Goal: Task Accomplishment & Management: Use online tool/utility

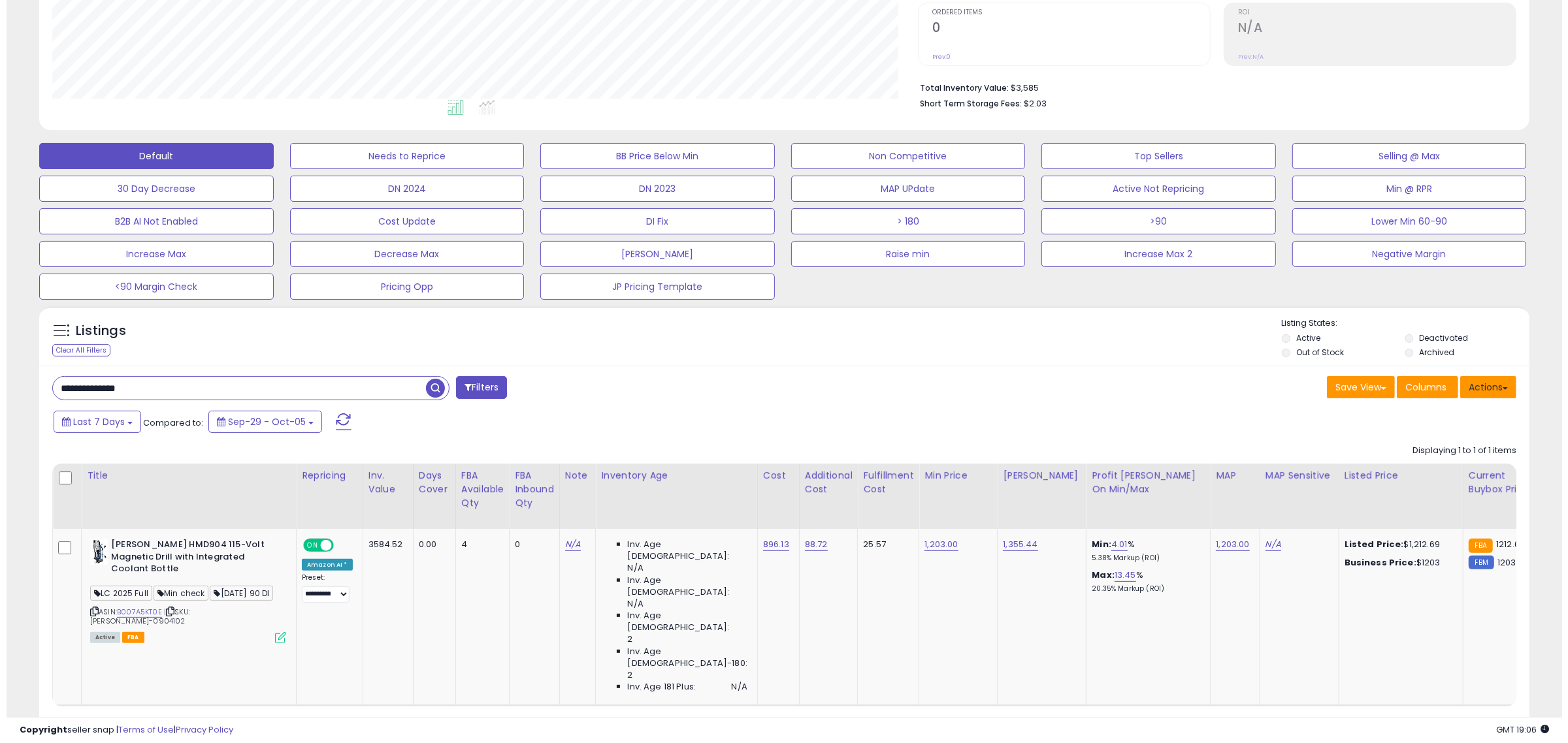
scroll to position [0, 30]
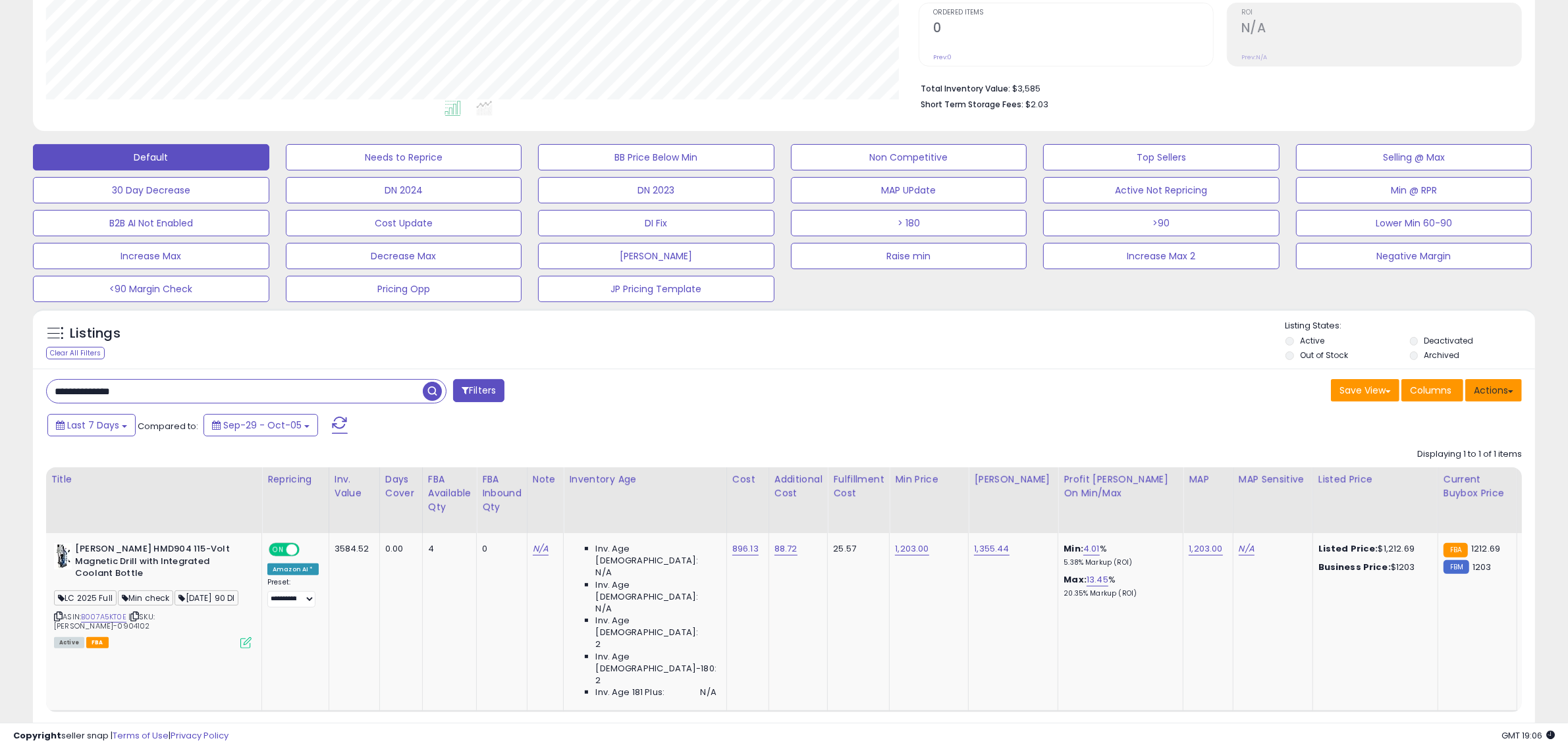
click at [1497, 390] on button "Actions" at bounding box center [1494, 390] width 57 height 22
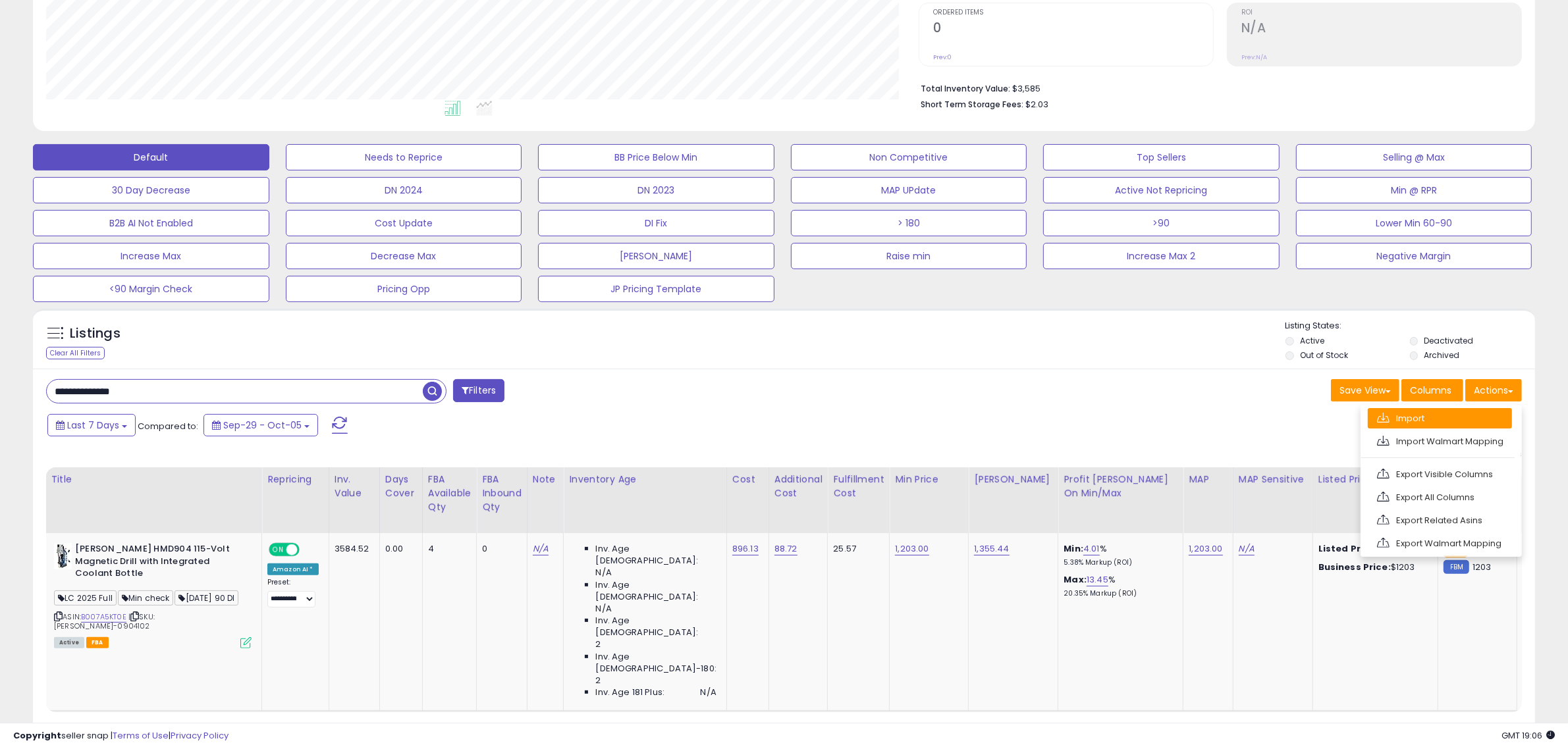
drag, startPoint x: 1476, startPoint y: 474, endPoint x: 1461, endPoint y: 417, distance: 58.9
click at [1461, 417] on ul "Import Import Walmart Mapping Export Visible Columns Export All Columns Export …" at bounding box center [1442, 481] width 161 height 152
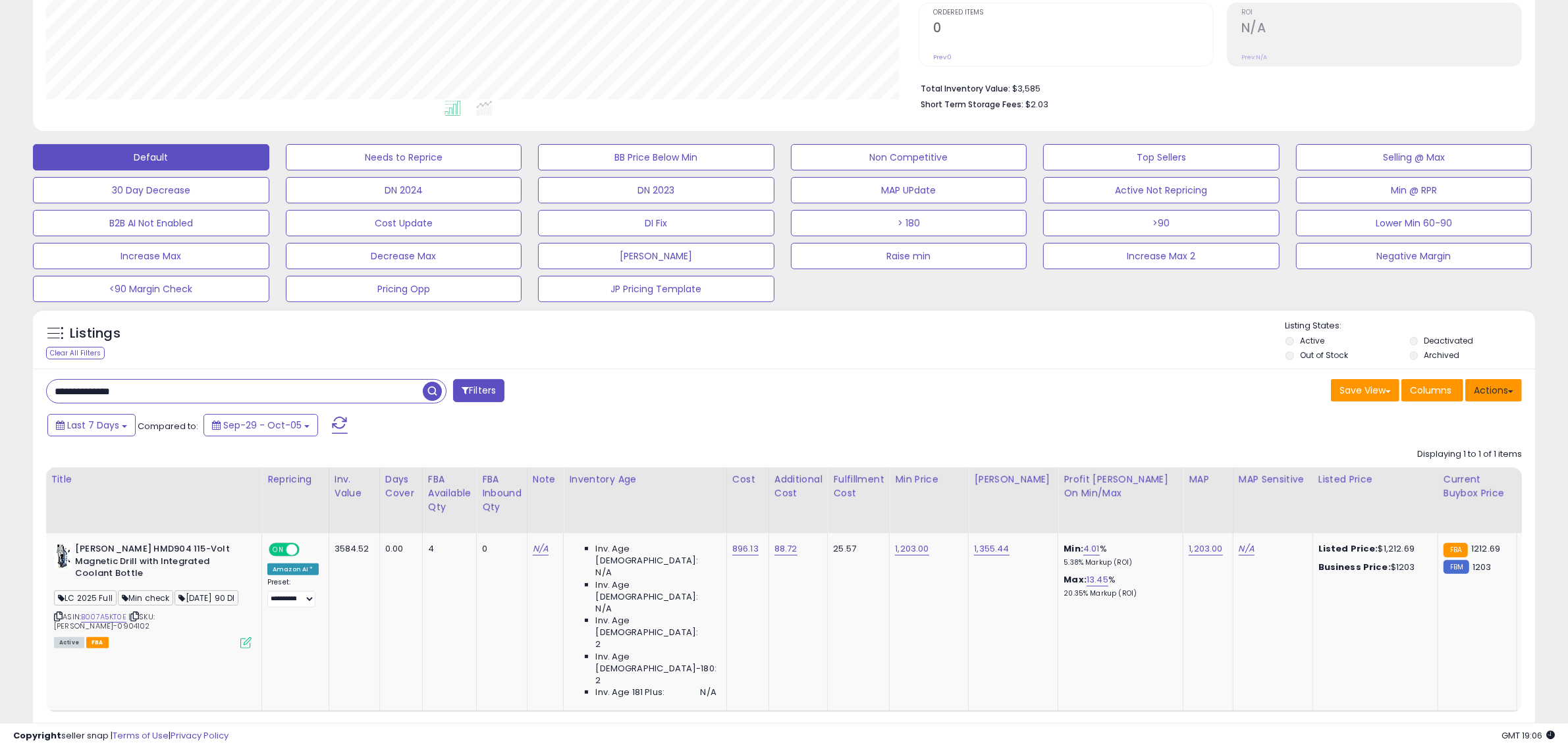
click at [1496, 390] on button "Actions" at bounding box center [1494, 390] width 57 height 22
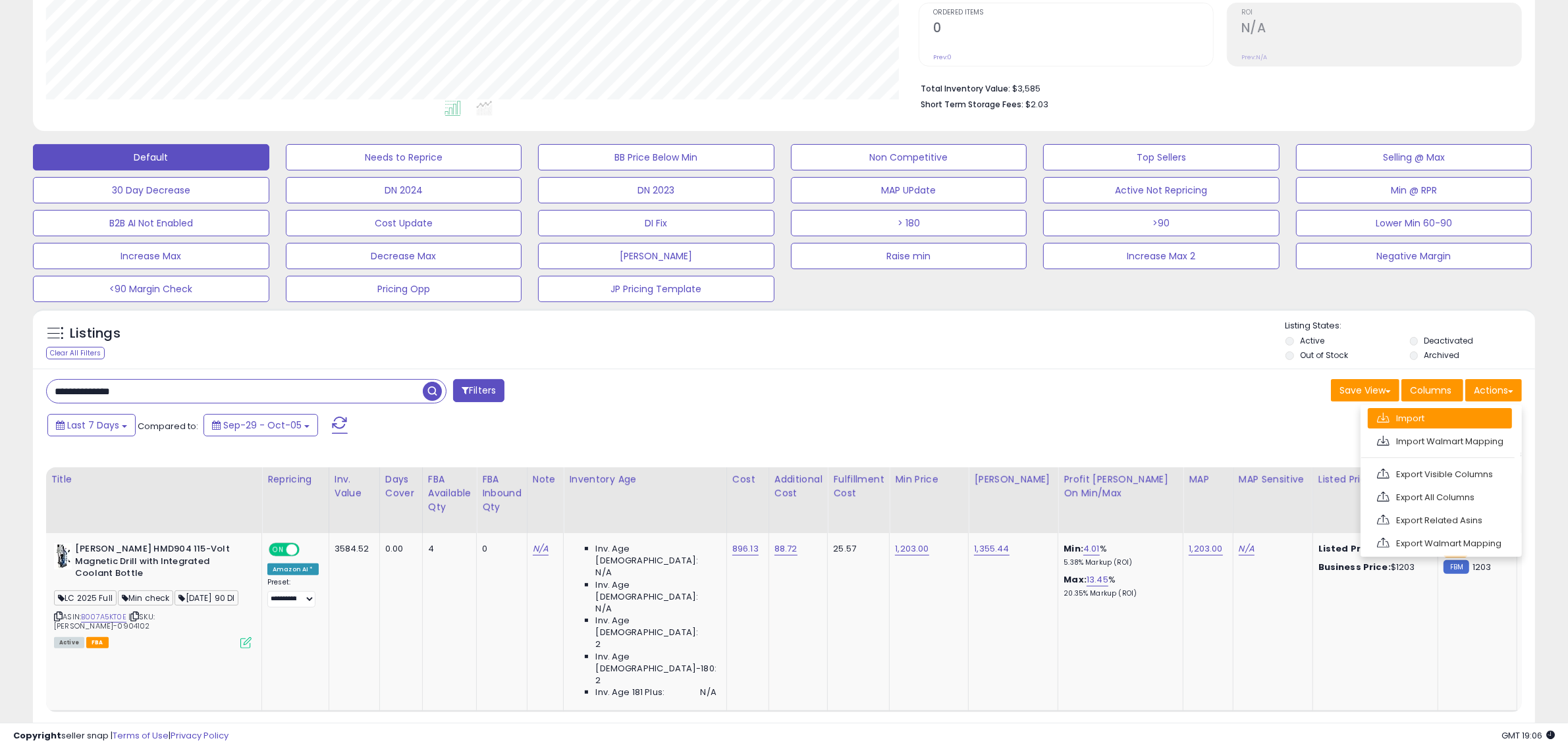
click at [1489, 416] on link "Import" at bounding box center [1440, 418] width 144 height 21
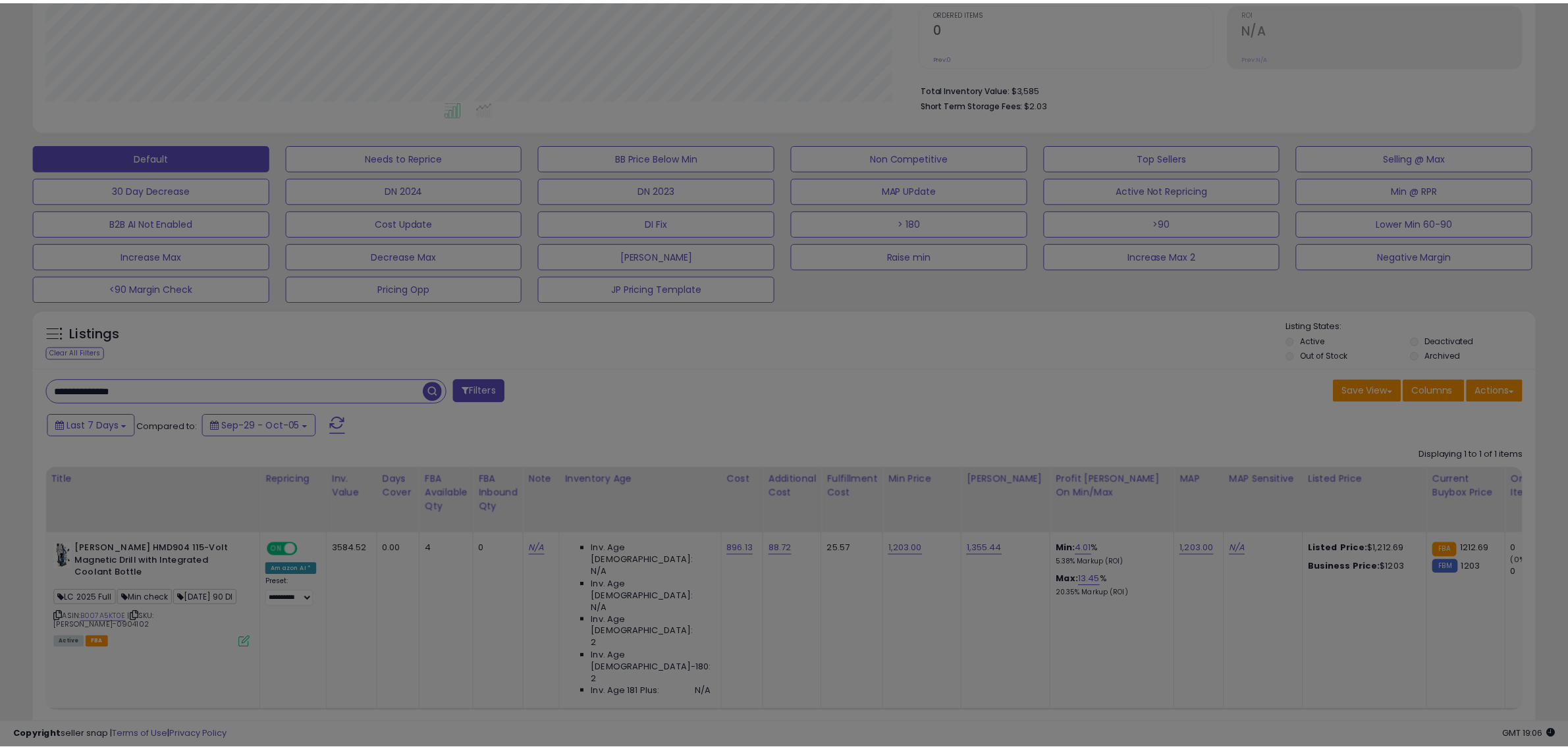
scroll to position [270, 879]
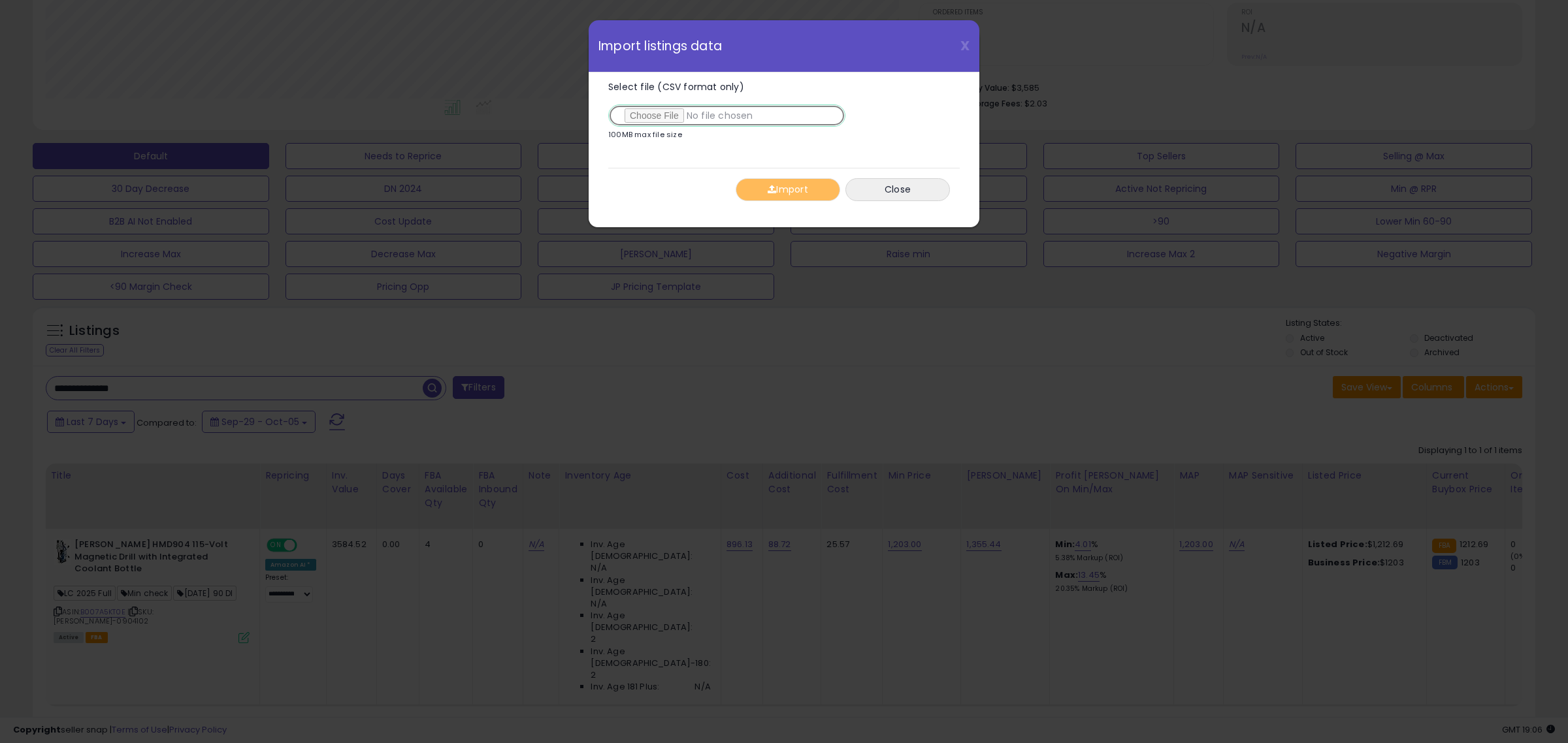
click at [651, 114] on input "Select file (CSV format only)" at bounding box center [726, 116] width 237 height 22
click at [777, 197] on button "Import" at bounding box center [787, 190] width 104 height 23
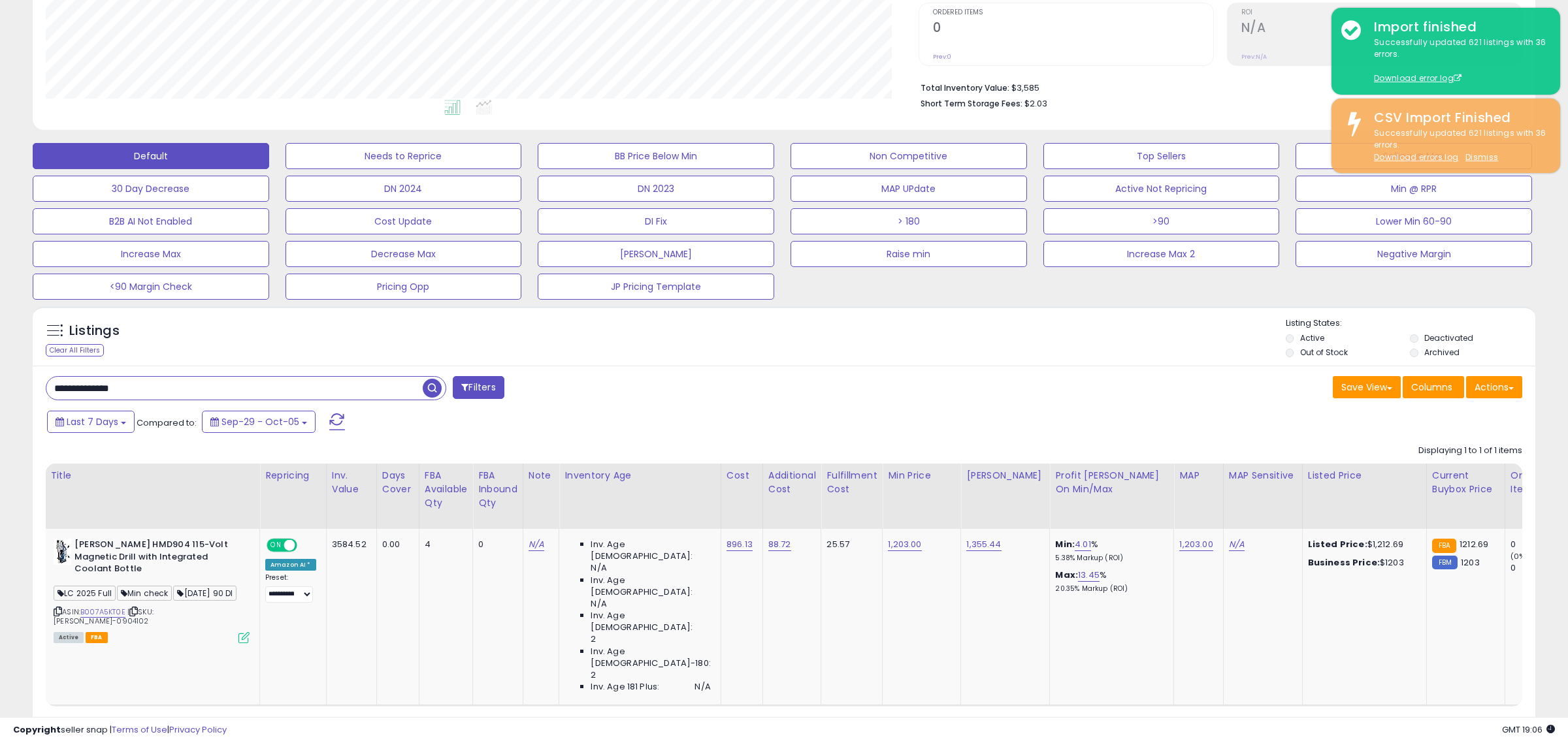
scroll to position [652886, 652542]
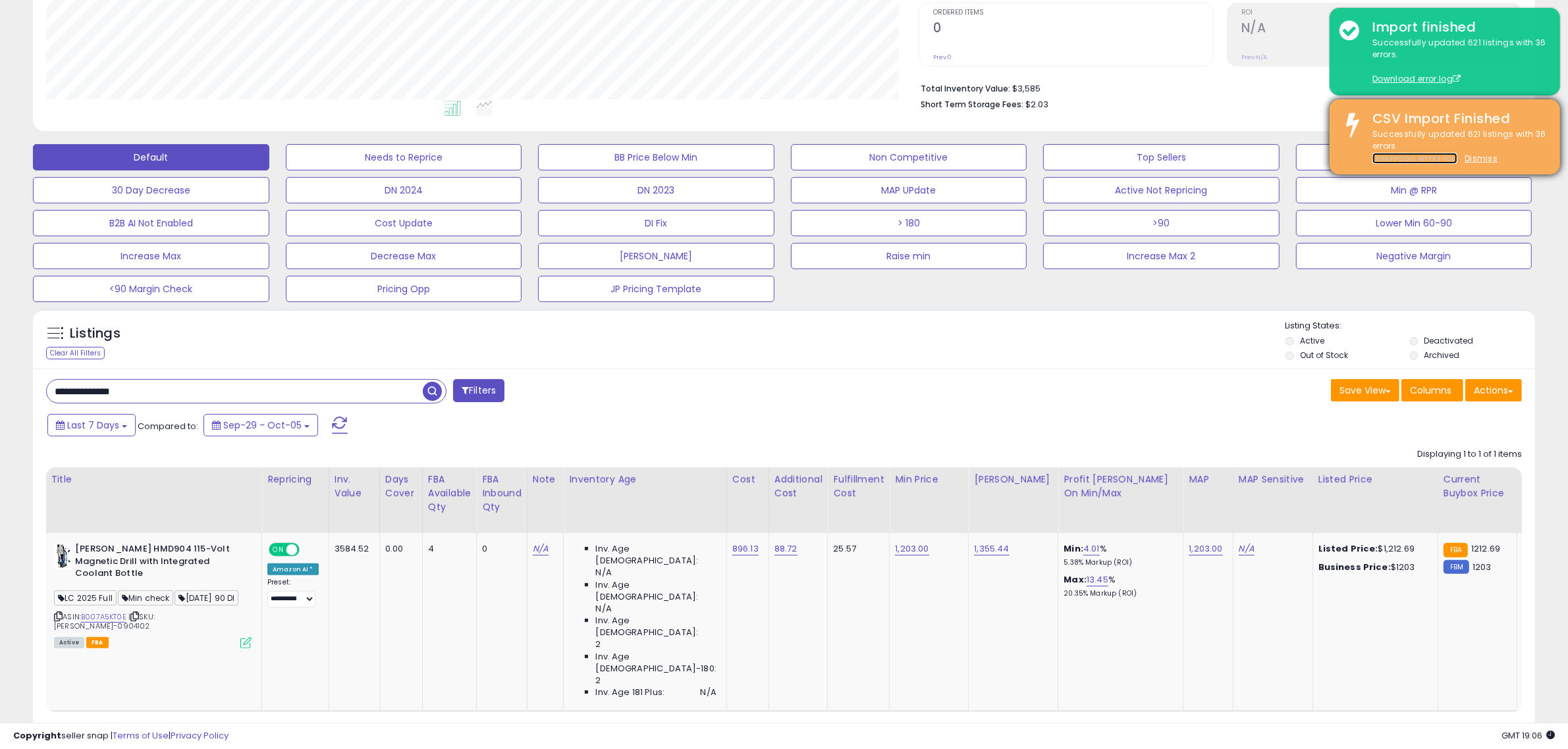
click at [1437, 159] on link "Download errors log" at bounding box center [1415, 158] width 85 height 11
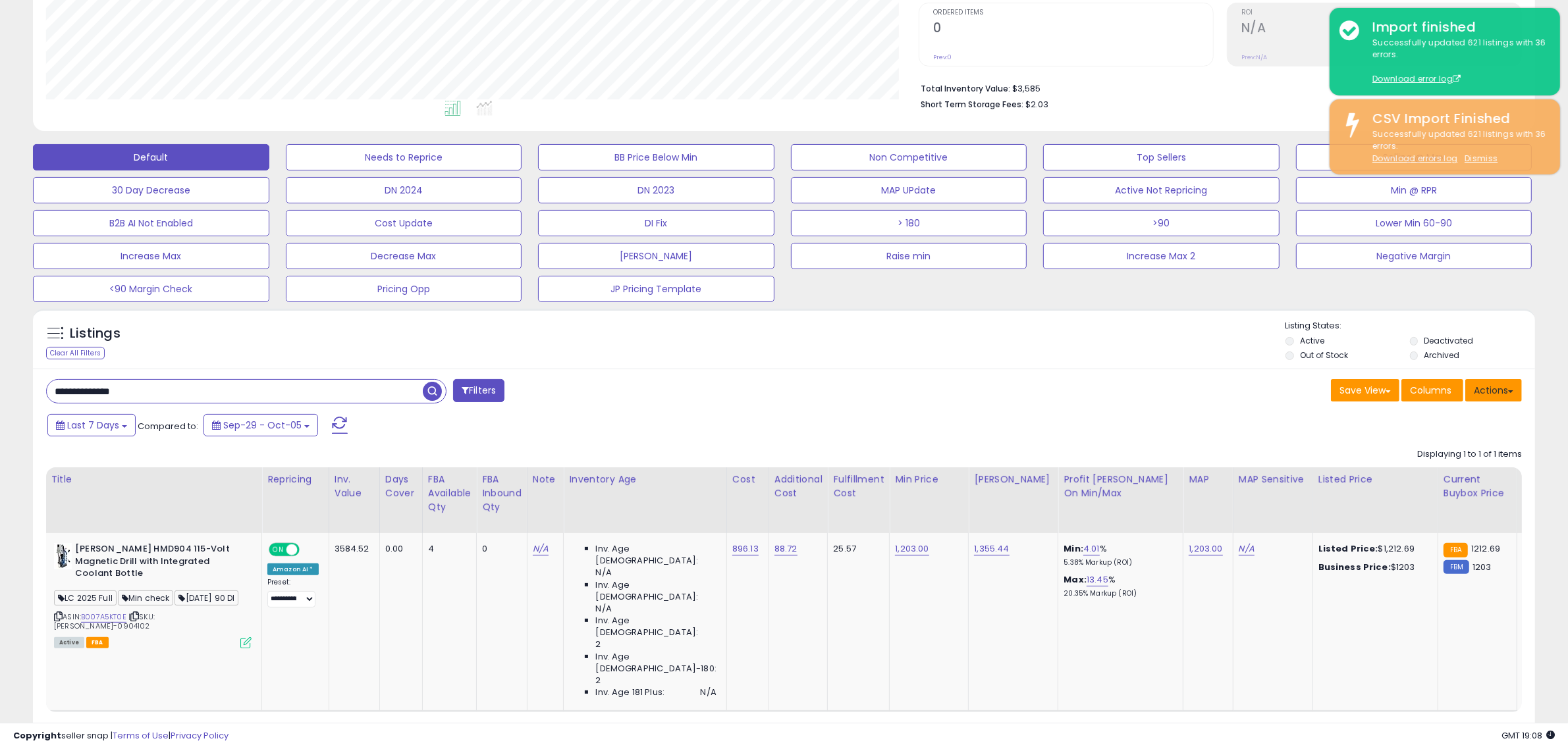
click at [1497, 392] on button "Actions" at bounding box center [1494, 390] width 57 height 22
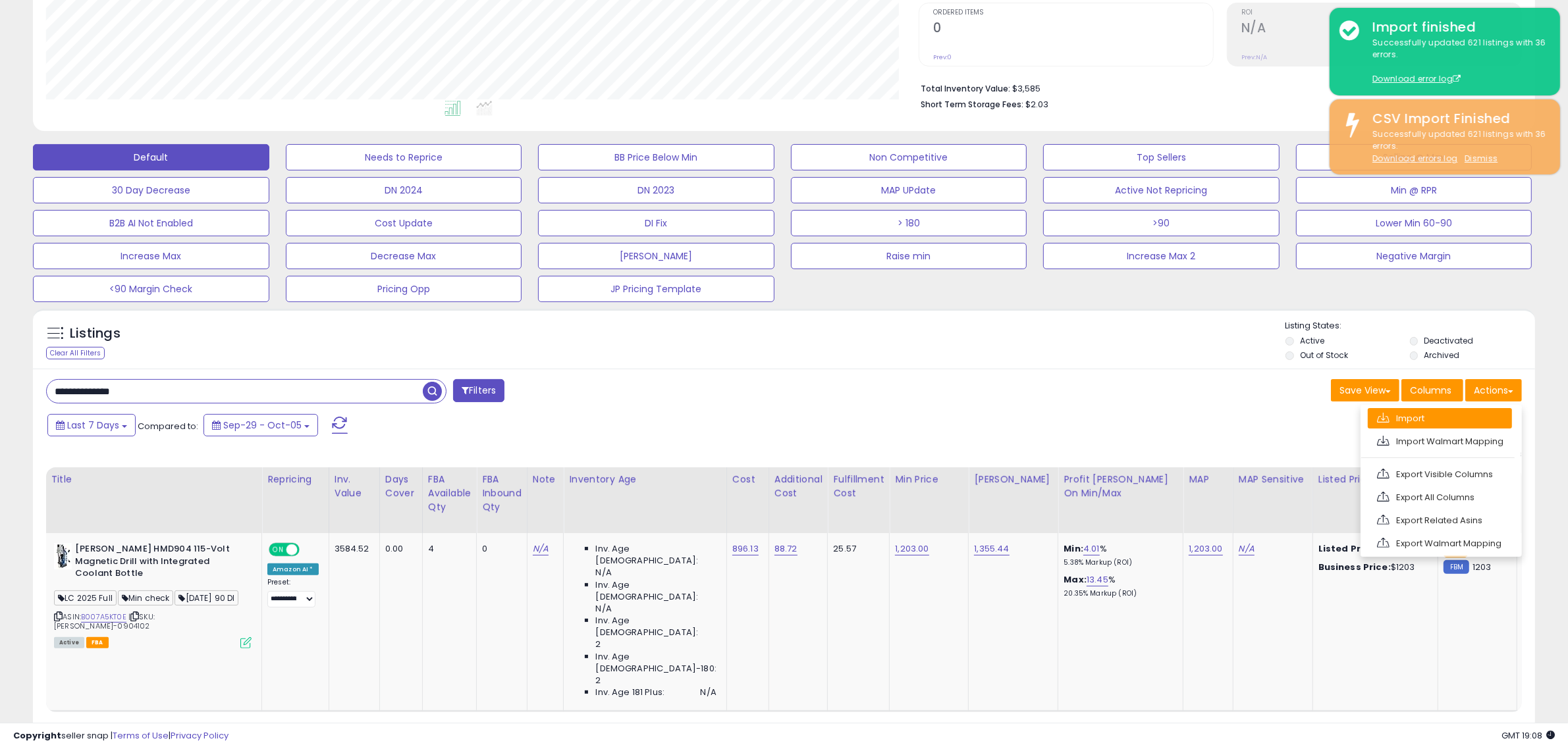
click at [1491, 415] on link "Import" at bounding box center [1440, 418] width 144 height 21
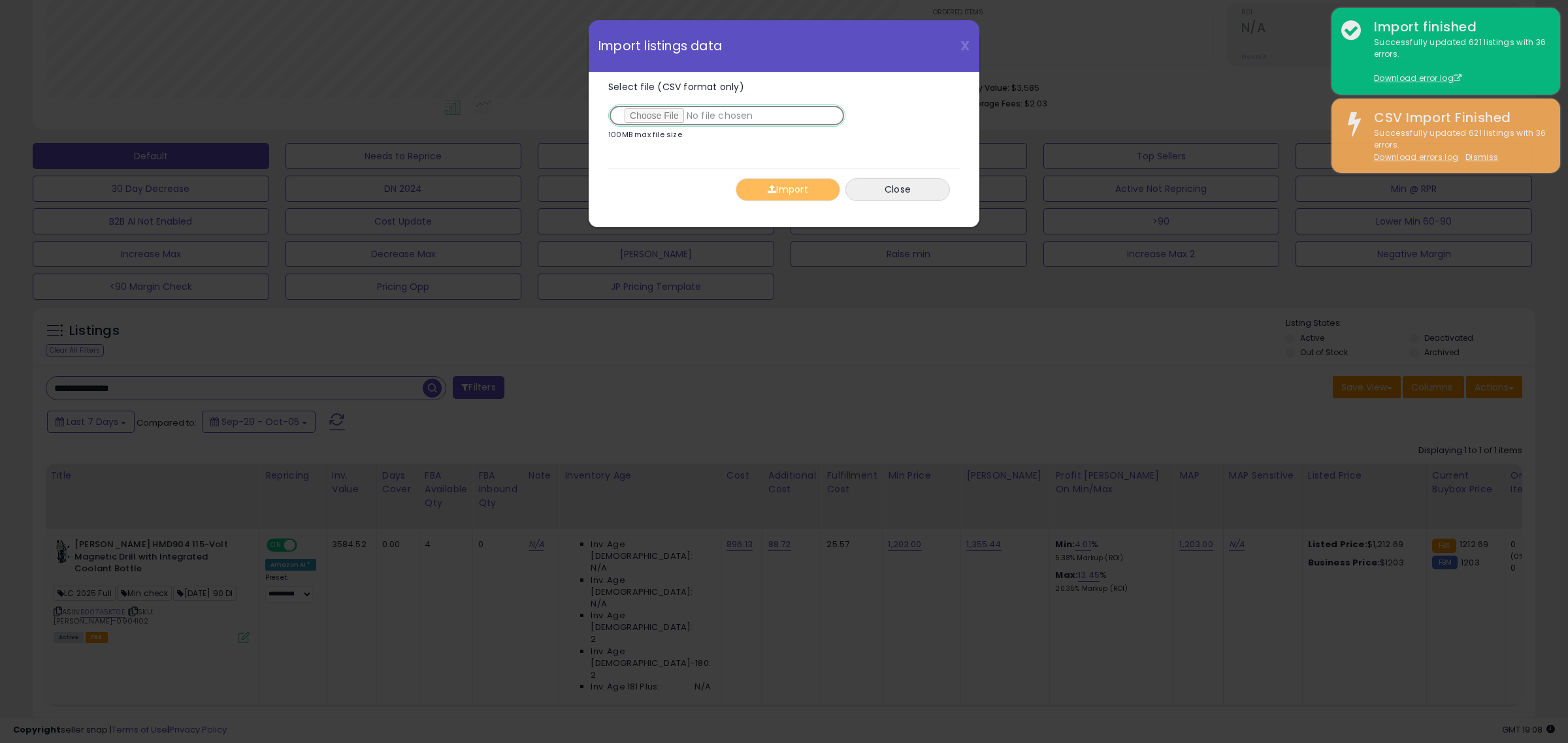
click at [657, 110] on input "Select file (CSV format only)" at bounding box center [726, 116] width 237 height 22
type input "**********"
drag, startPoint x: 787, startPoint y: 186, endPoint x: 840, endPoint y: 193, distance: 53.5
click at [789, 186] on button "Import" at bounding box center [787, 190] width 104 height 23
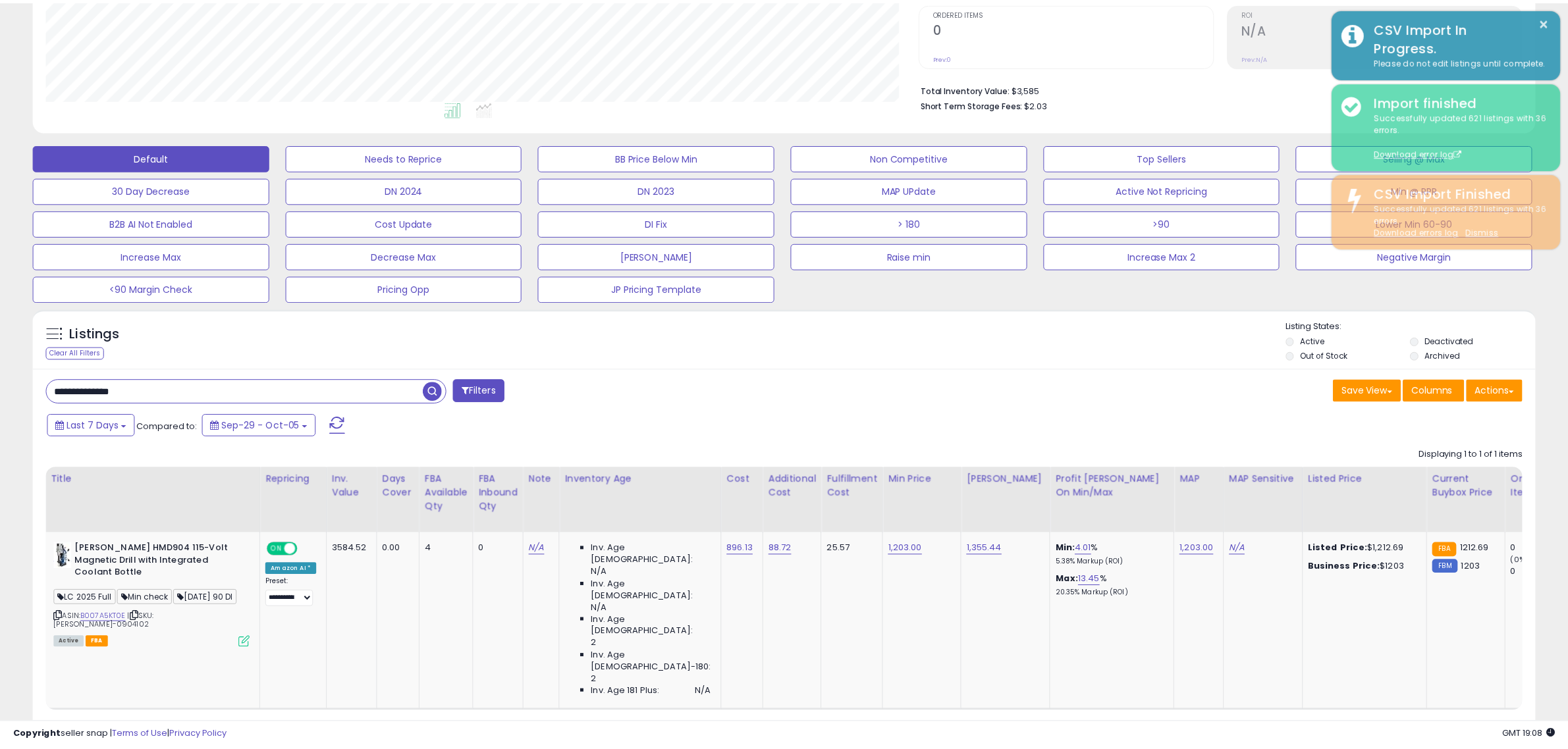
scroll to position [658158, 657776]
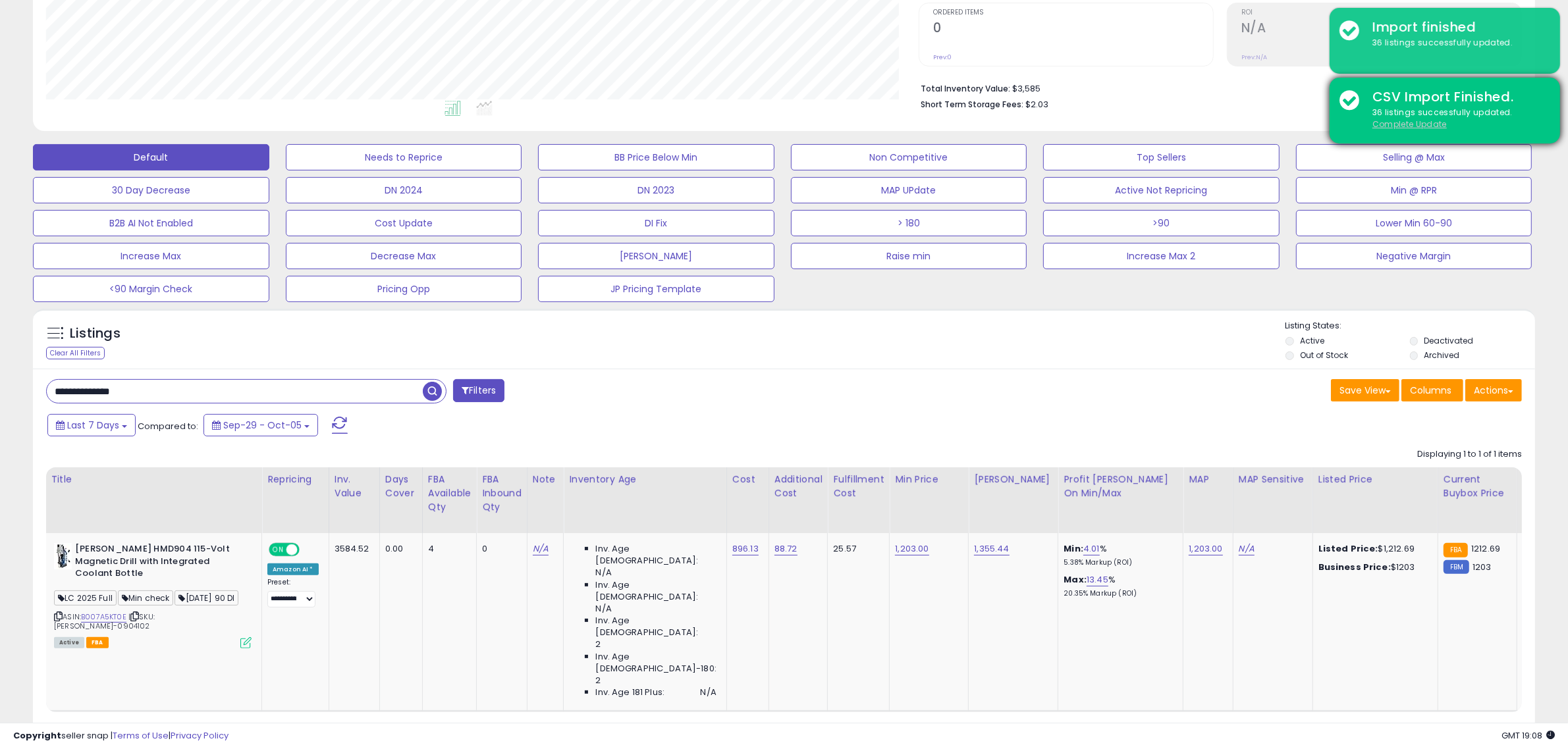
click at [1380, 123] on u "Complete Update" at bounding box center [1410, 124] width 74 height 11
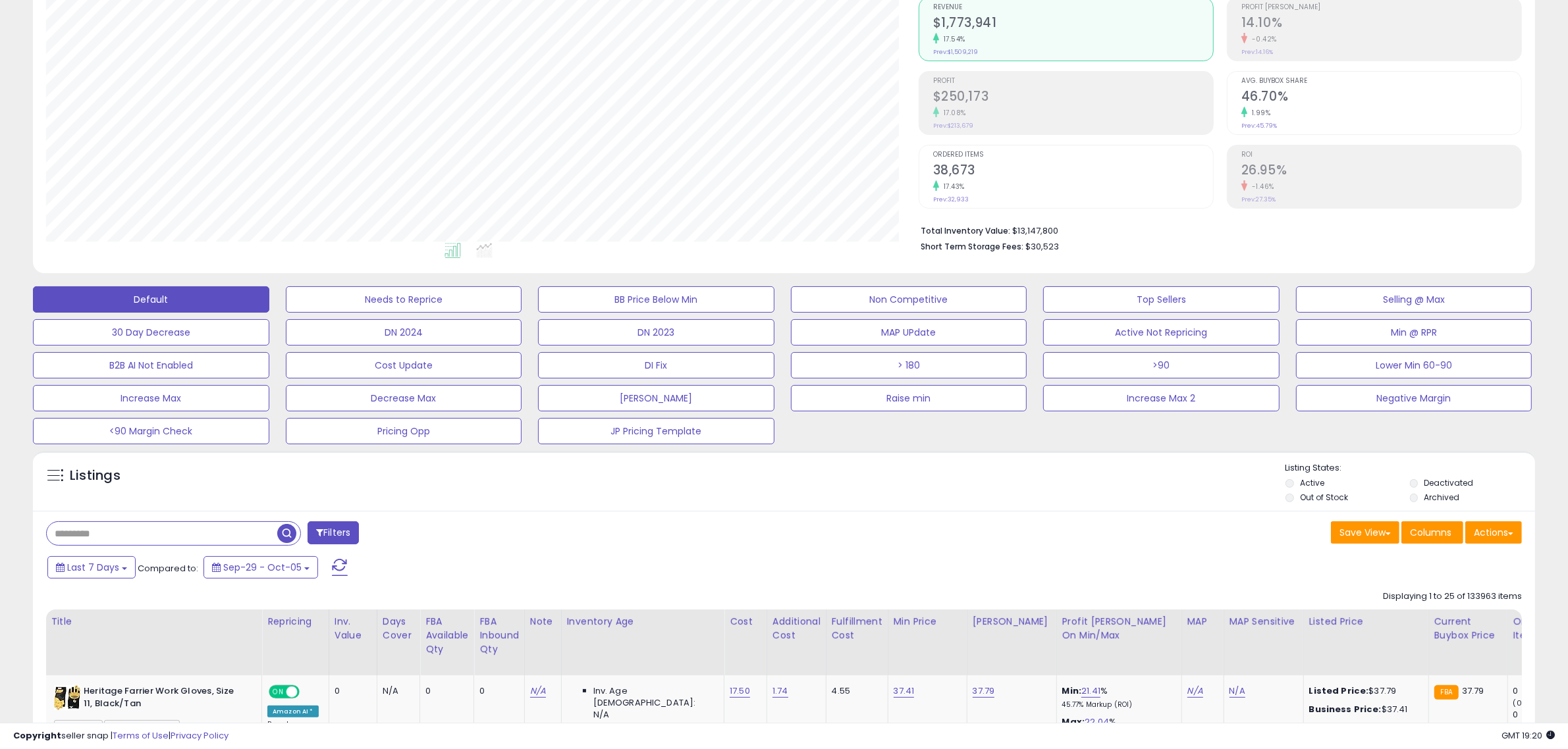
scroll to position [87, 0]
